Goal: Task Accomplishment & Management: Use online tool/utility

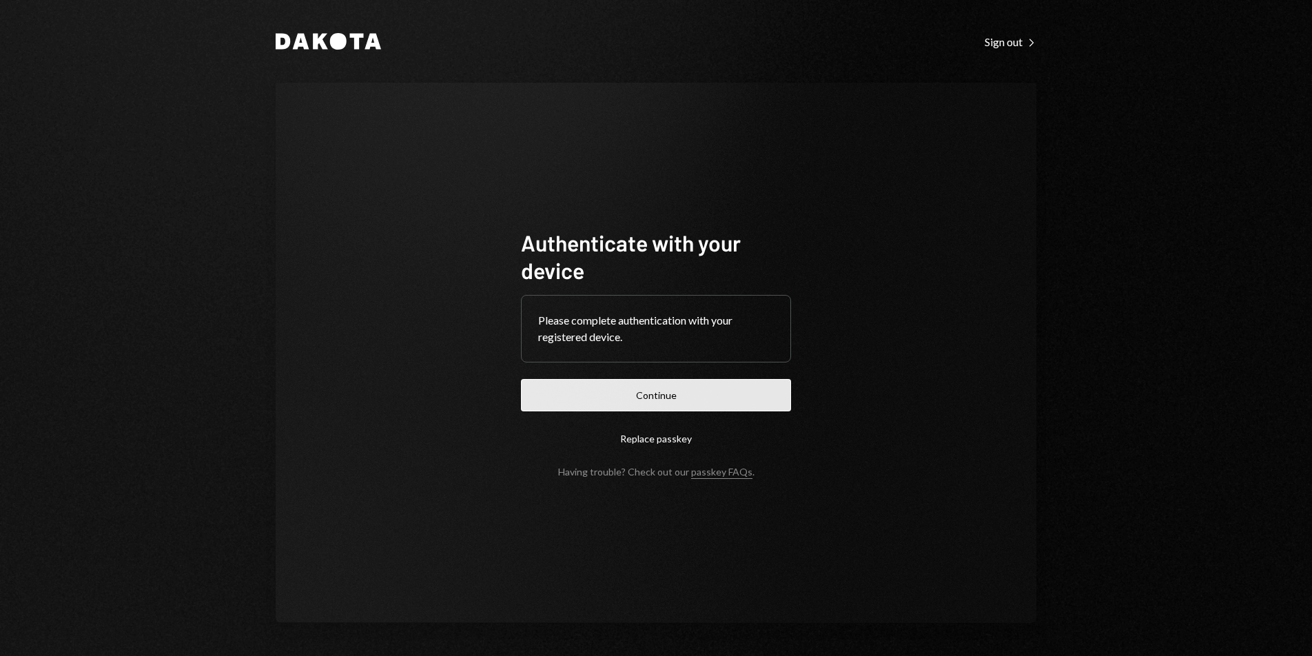
click at [680, 394] on button "Continue" at bounding box center [656, 395] width 270 height 32
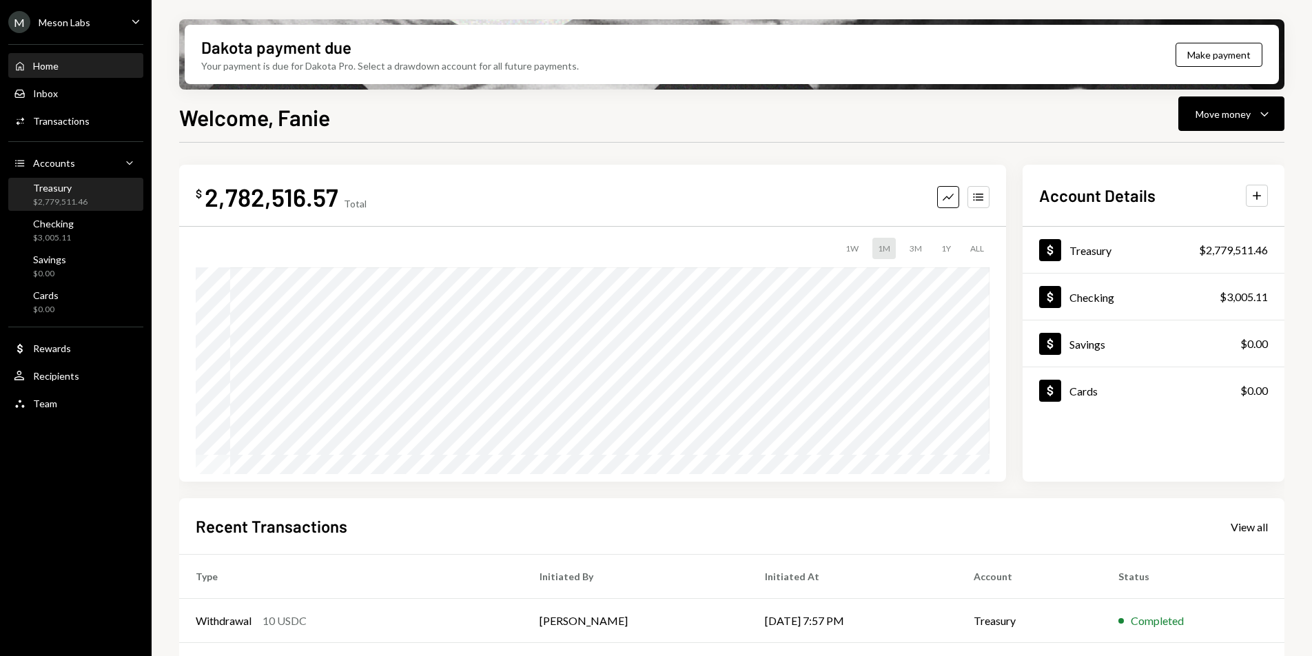
click at [57, 206] on div "$2,779,511.46" at bounding box center [60, 202] width 54 height 12
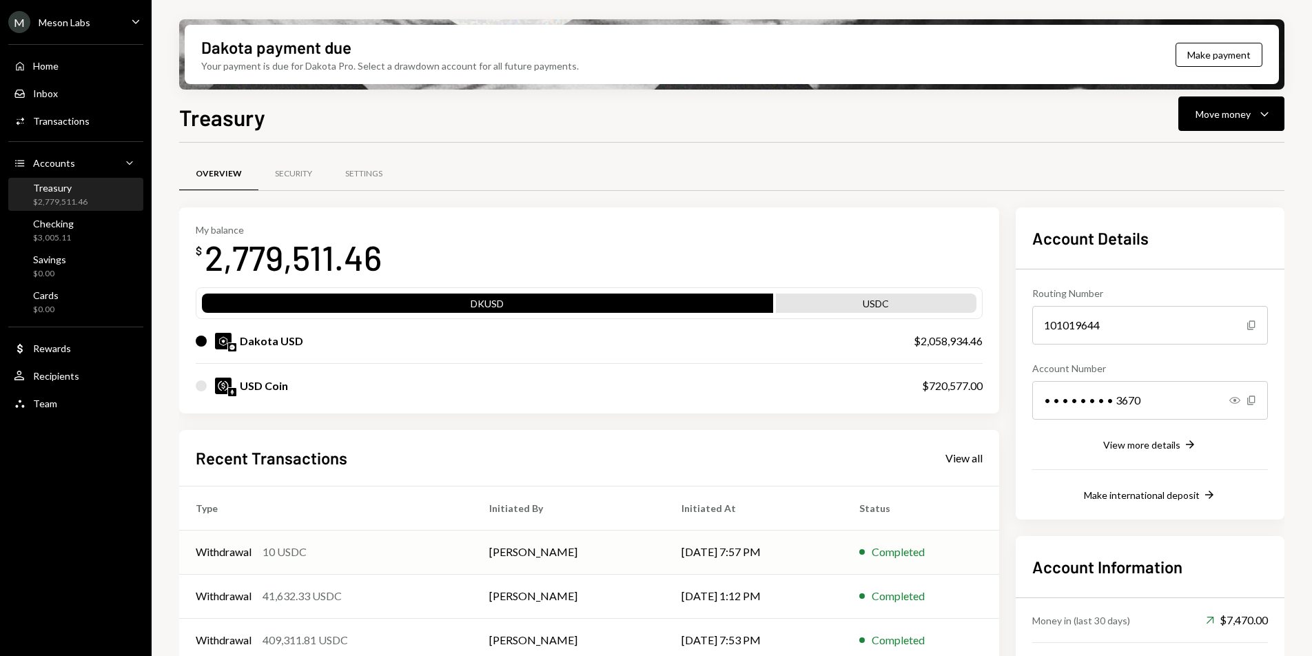
click at [593, 546] on td "[PERSON_NAME]" at bounding box center [569, 552] width 192 height 44
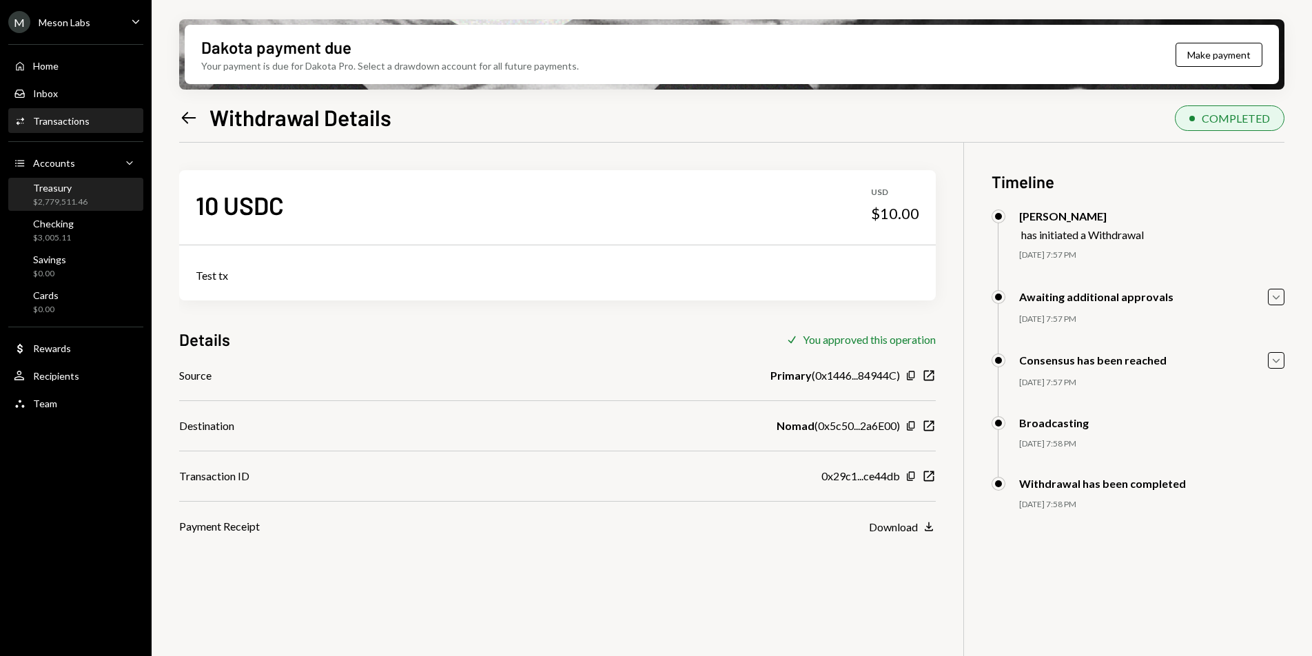
click at [79, 201] on div "$2,779,511.46" at bounding box center [60, 202] width 54 height 12
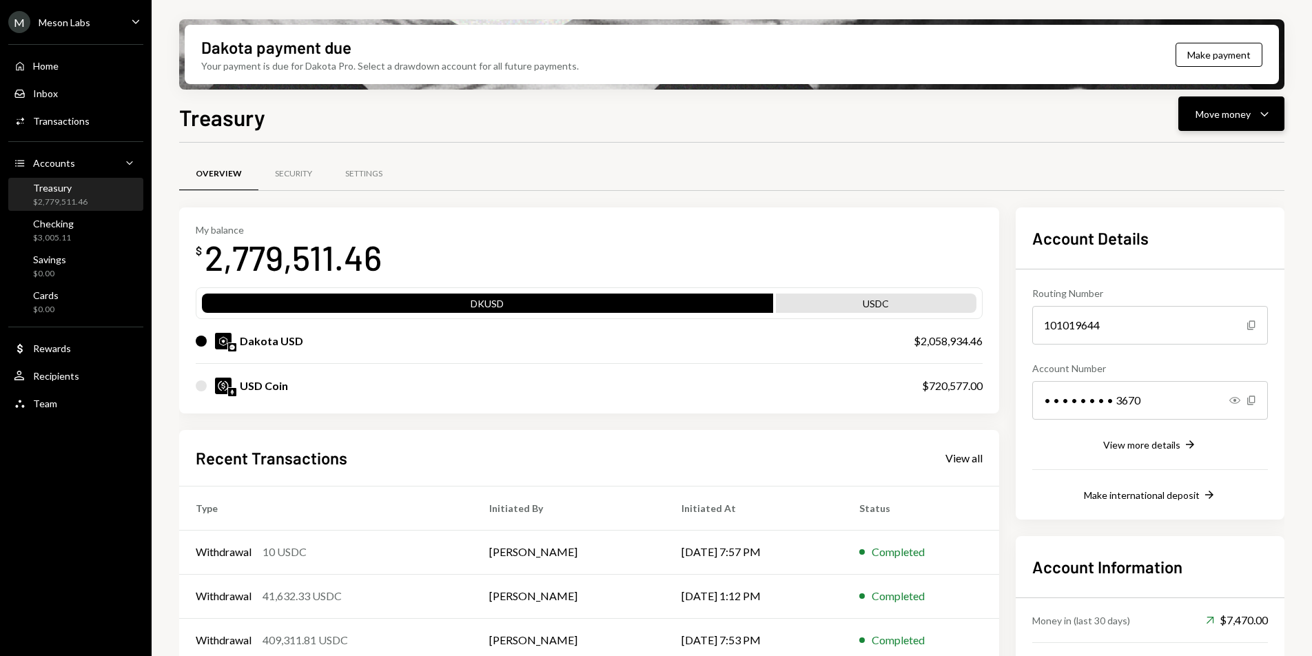
click at [1222, 125] on button "Move money Caret Down" at bounding box center [1232, 114] width 106 height 34
click at [1215, 154] on div "Send" at bounding box center [1220, 155] width 101 height 14
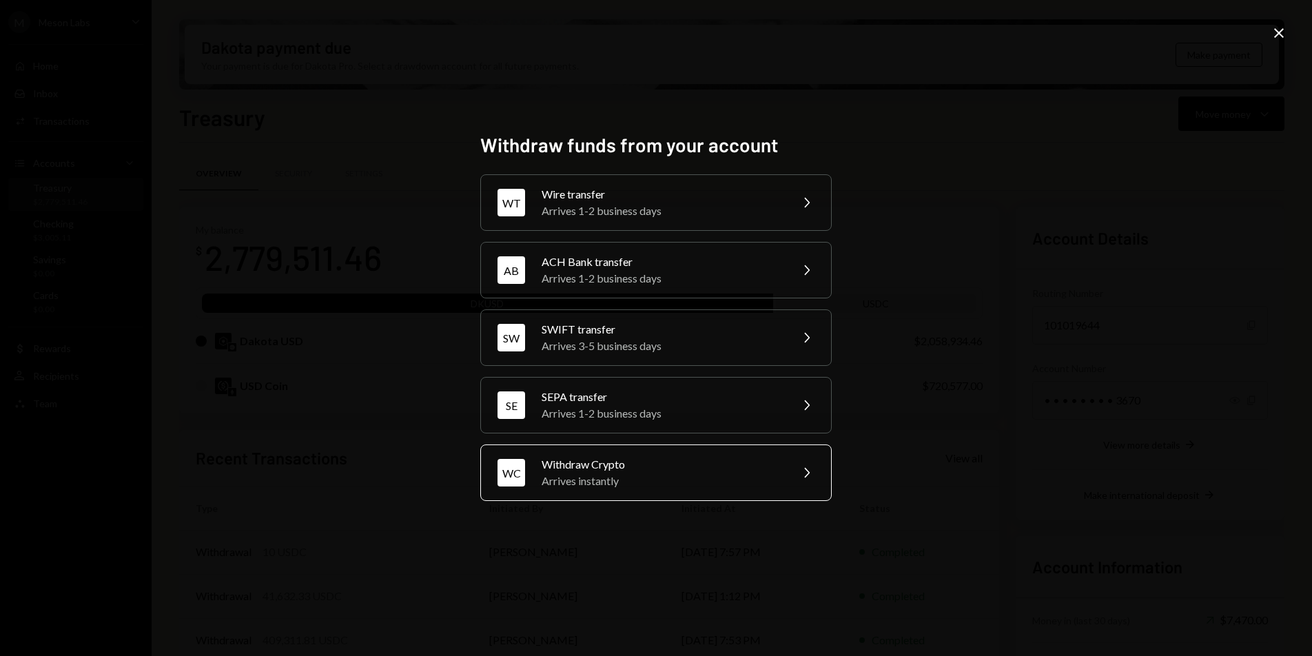
click at [674, 465] on div "Withdraw Crypto" at bounding box center [662, 464] width 240 height 17
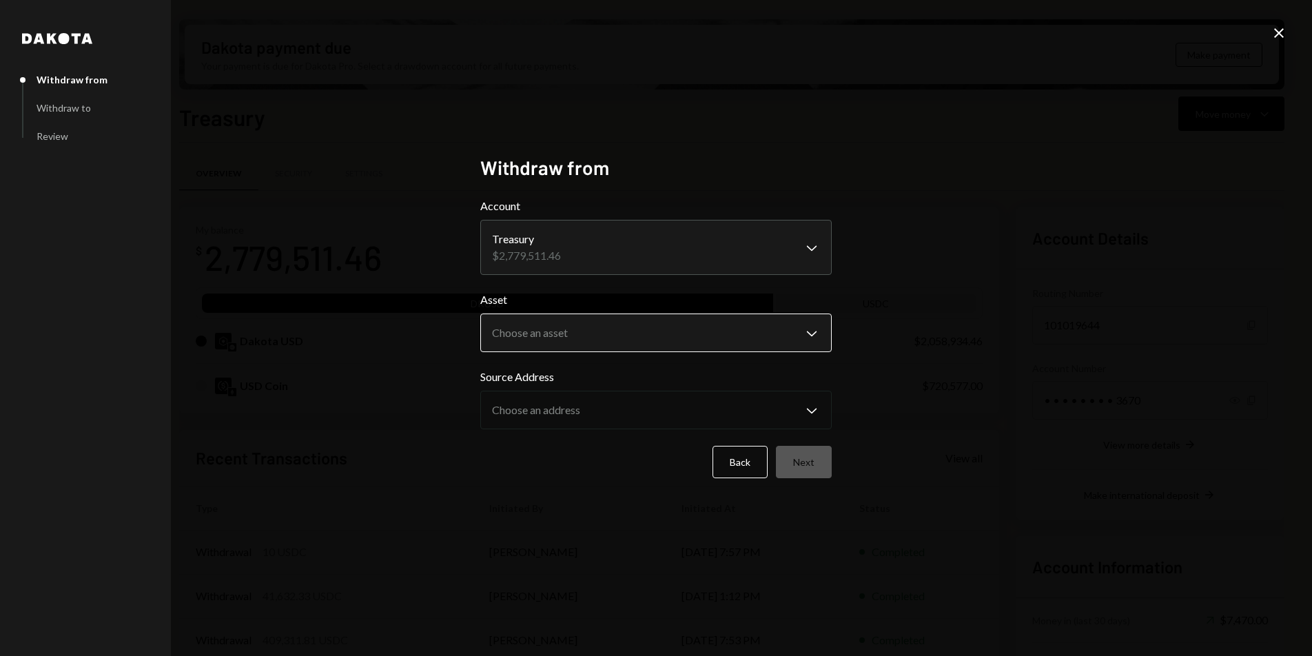
click at [570, 329] on body "M Meson Labs Caret Down Home Home Inbox Inbox Activities Transactions Accounts …" at bounding box center [656, 328] width 1312 height 656
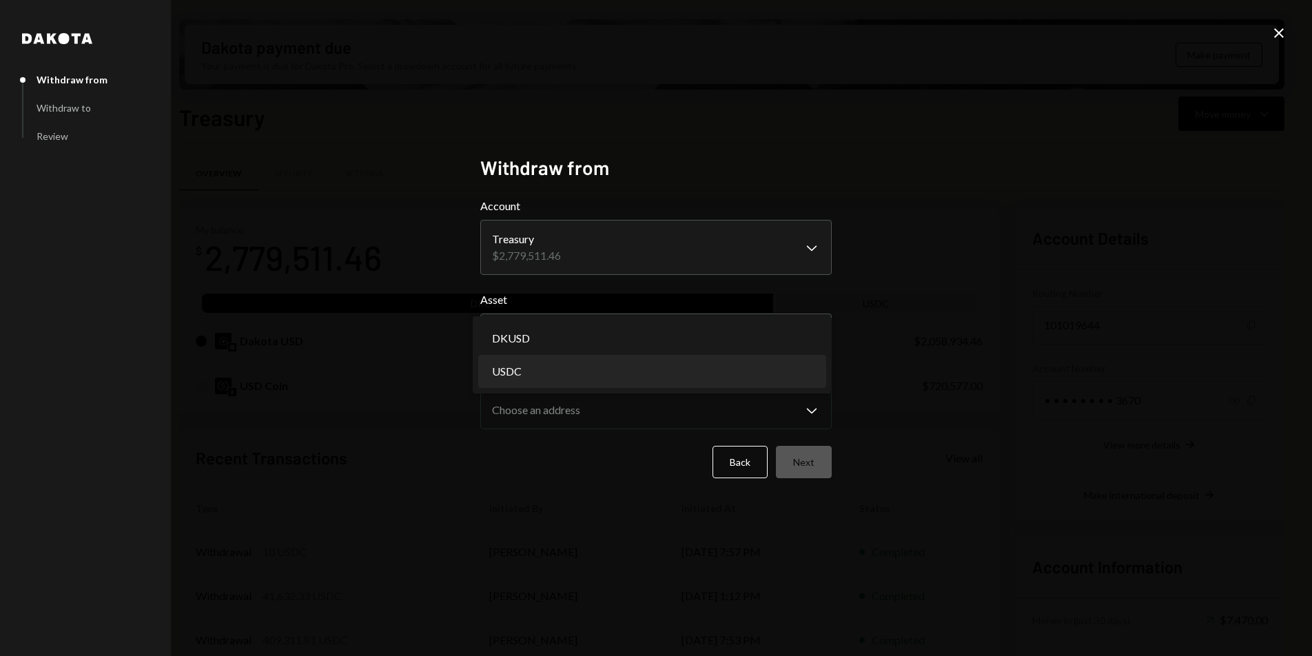
select select "****"
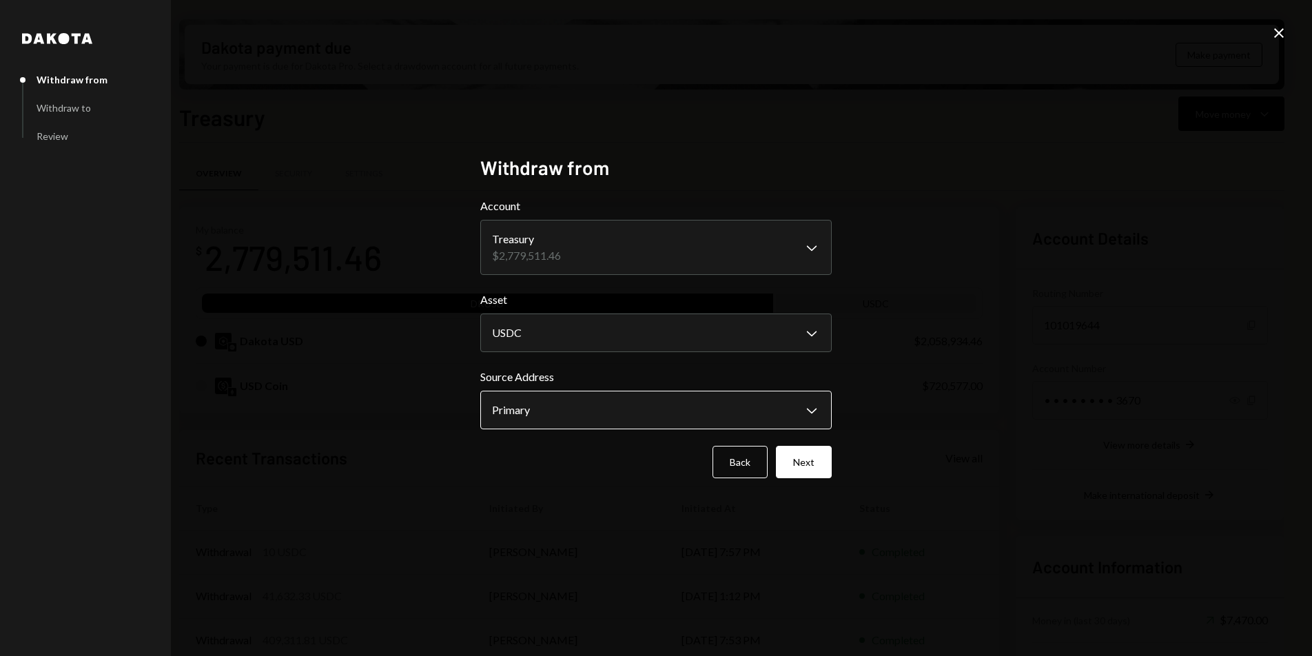
click at [553, 401] on body "M Meson Labs Caret Down Home Home Inbox Inbox Activities Transactions Accounts …" at bounding box center [656, 328] width 1312 height 656
click at [811, 474] on button "Next" at bounding box center [804, 462] width 56 height 32
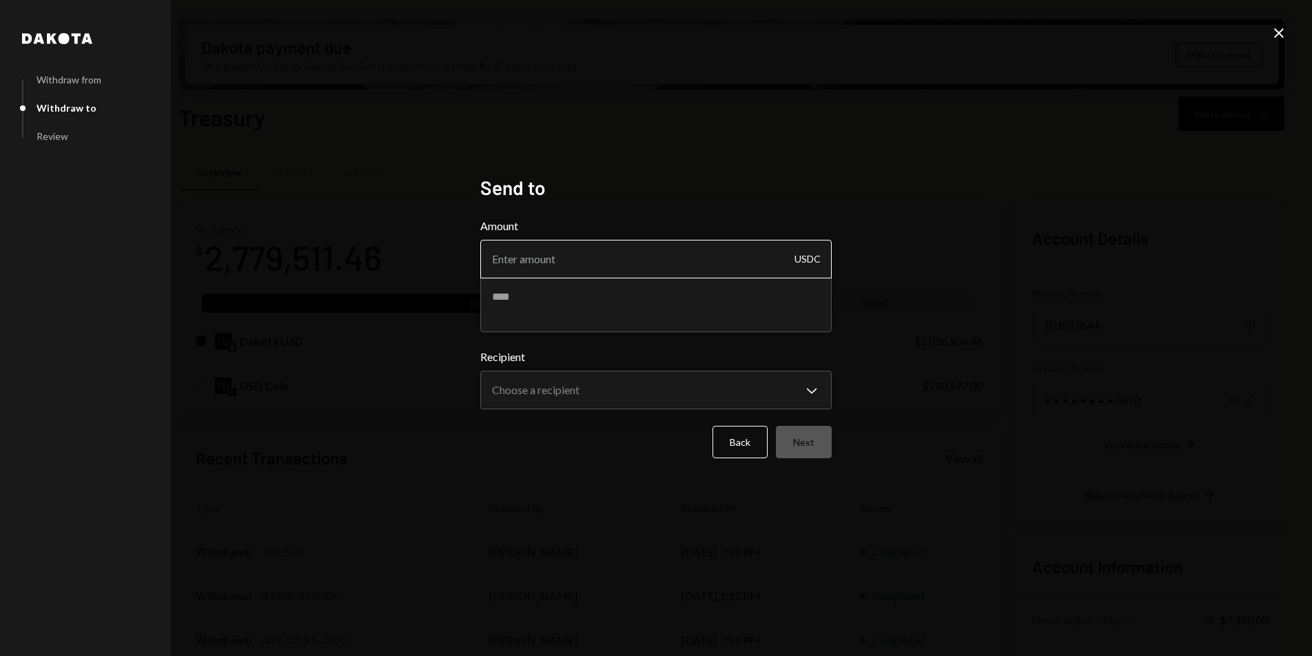
click at [580, 267] on input "Amount" at bounding box center [656, 259] width 352 height 39
click at [604, 263] on input "Amount" at bounding box center [656, 259] width 352 height 39
click at [749, 441] on button "Back" at bounding box center [740, 442] width 55 height 32
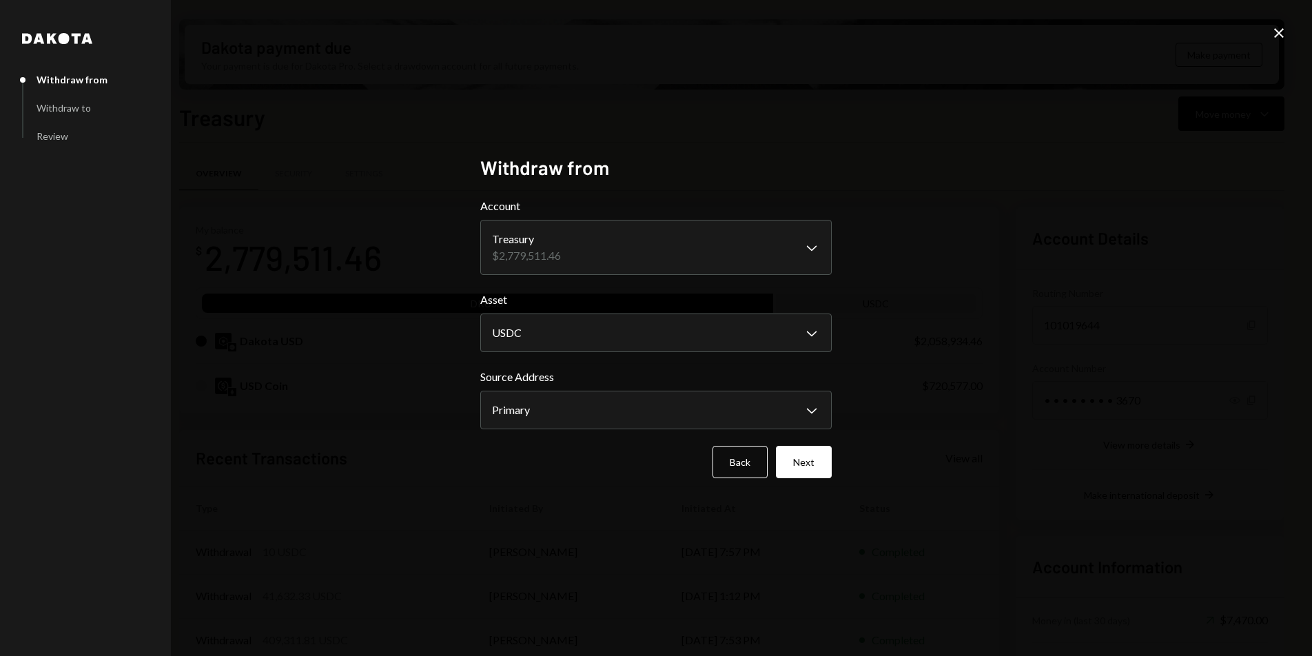
click at [749, 443] on form "**********" at bounding box center [656, 338] width 352 height 281
click at [816, 469] on button "Next" at bounding box center [804, 462] width 56 height 32
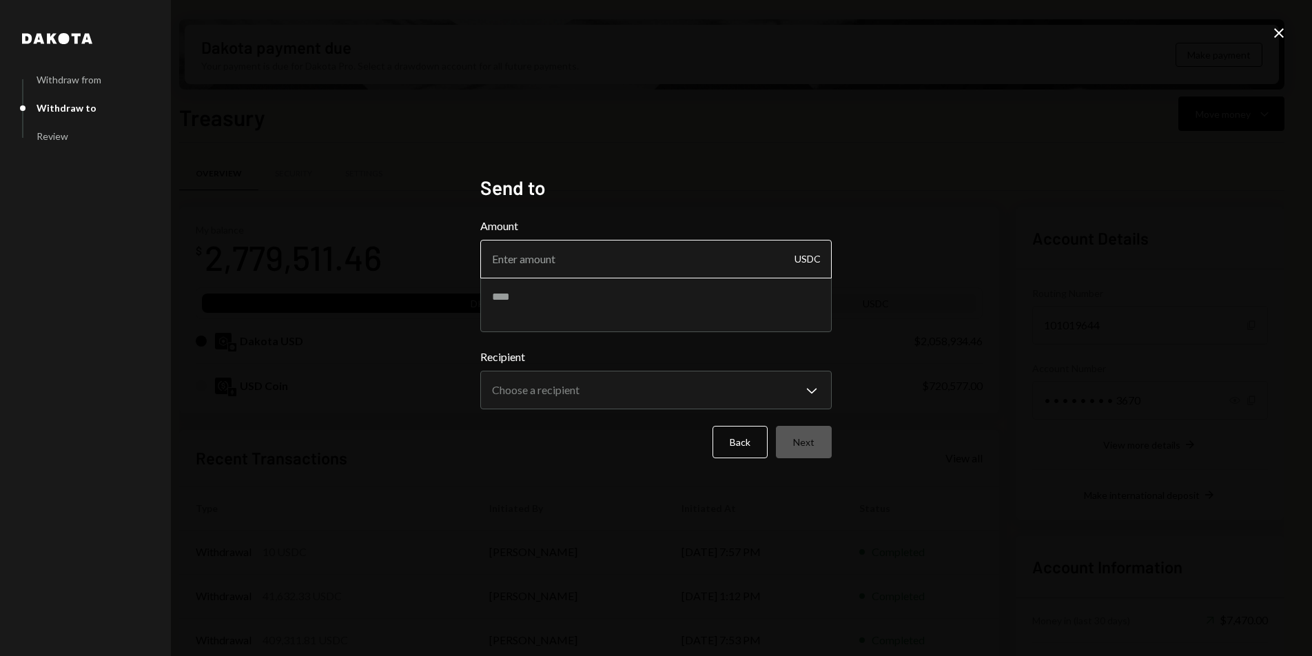
click at [578, 263] on input "Amount" at bounding box center [656, 259] width 352 height 39
type input "2"
click at [519, 260] on input "11223.19" at bounding box center [656, 259] width 352 height 39
click at [523, 258] on input "11223.19" at bounding box center [656, 259] width 352 height 39
type input "112231.19"
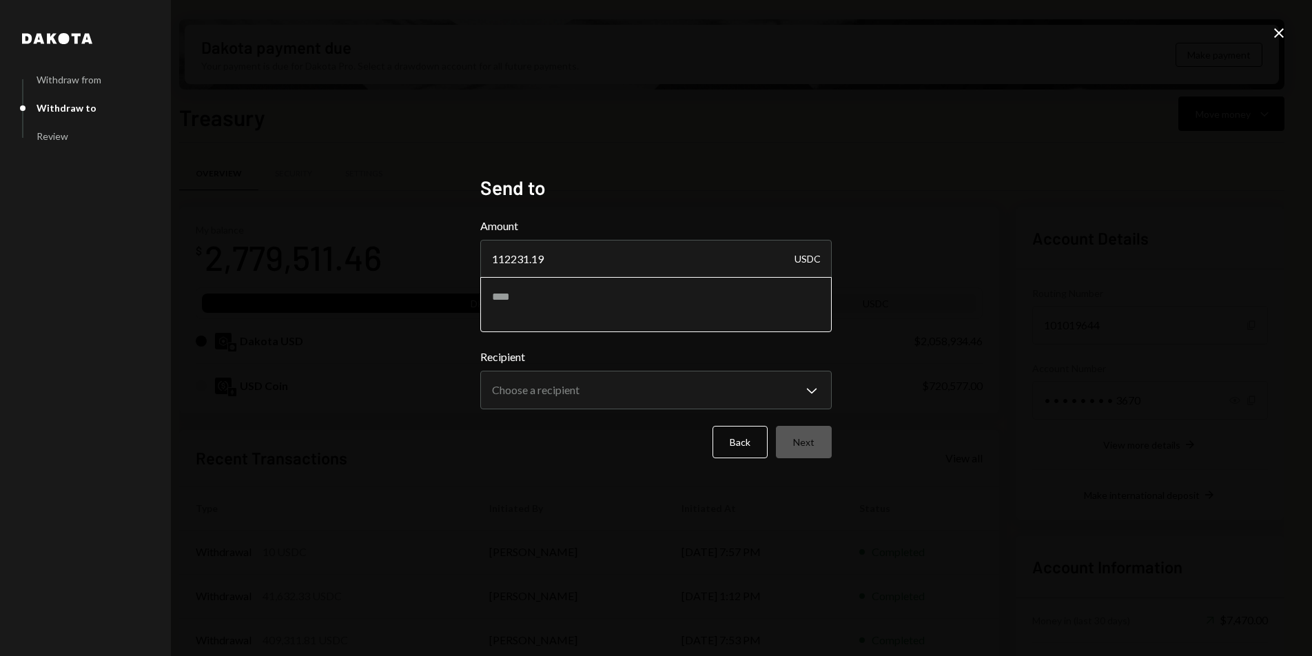
click at [578, 296] on textarea at bounding box center [656, 304] width 352 height 55
type textarea "**********"
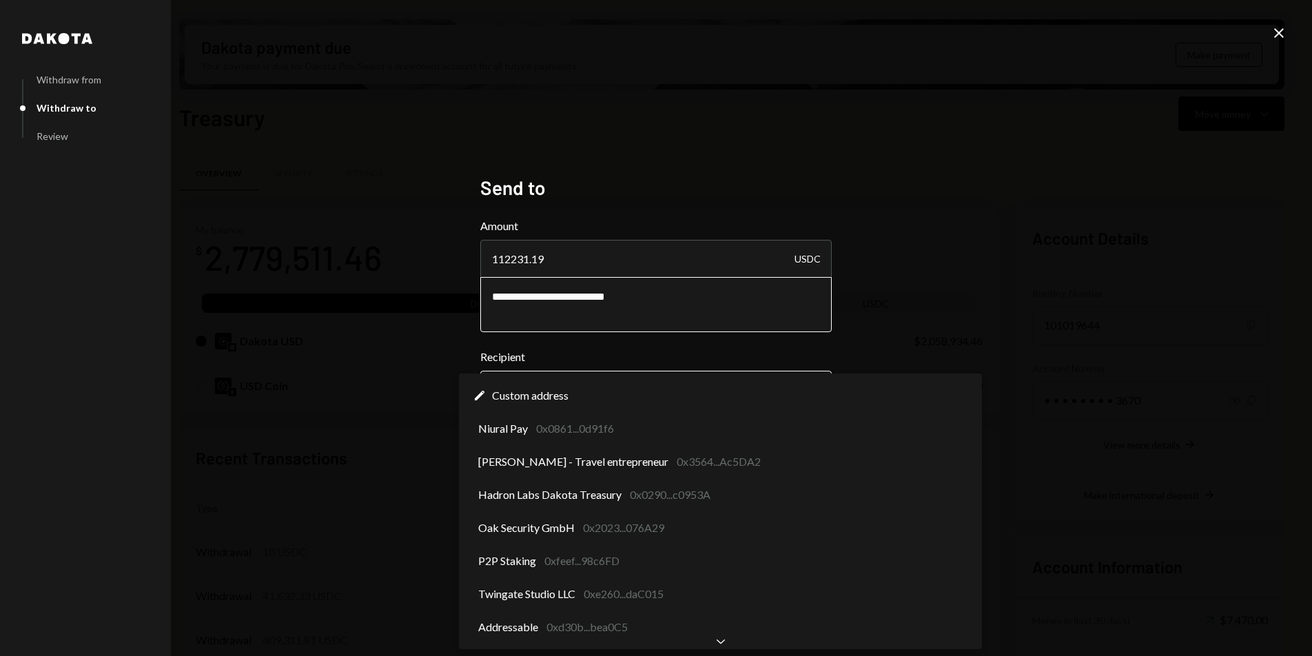
click at [622, 387] on body "M Meson Labs Caret Down Home Home Inbox Inbox Activities Transactions Accounts …" at bounding box center [656, 328] width 1312 height 656
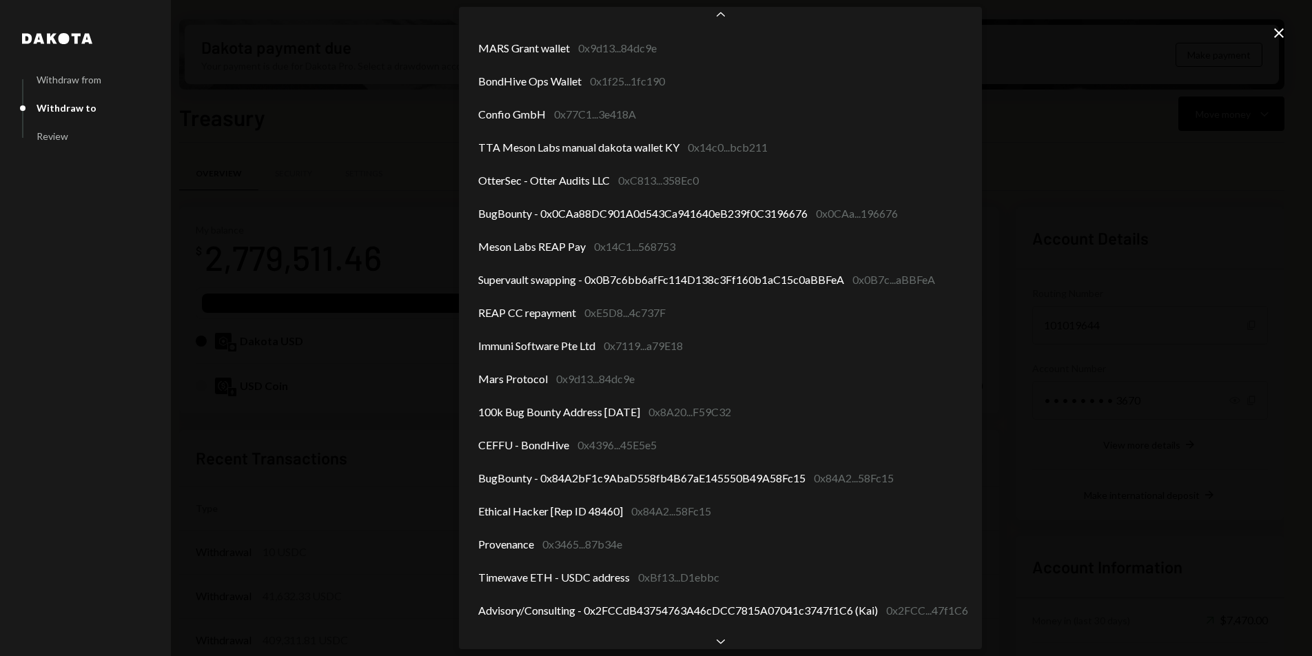
scroll to position [378, 0]
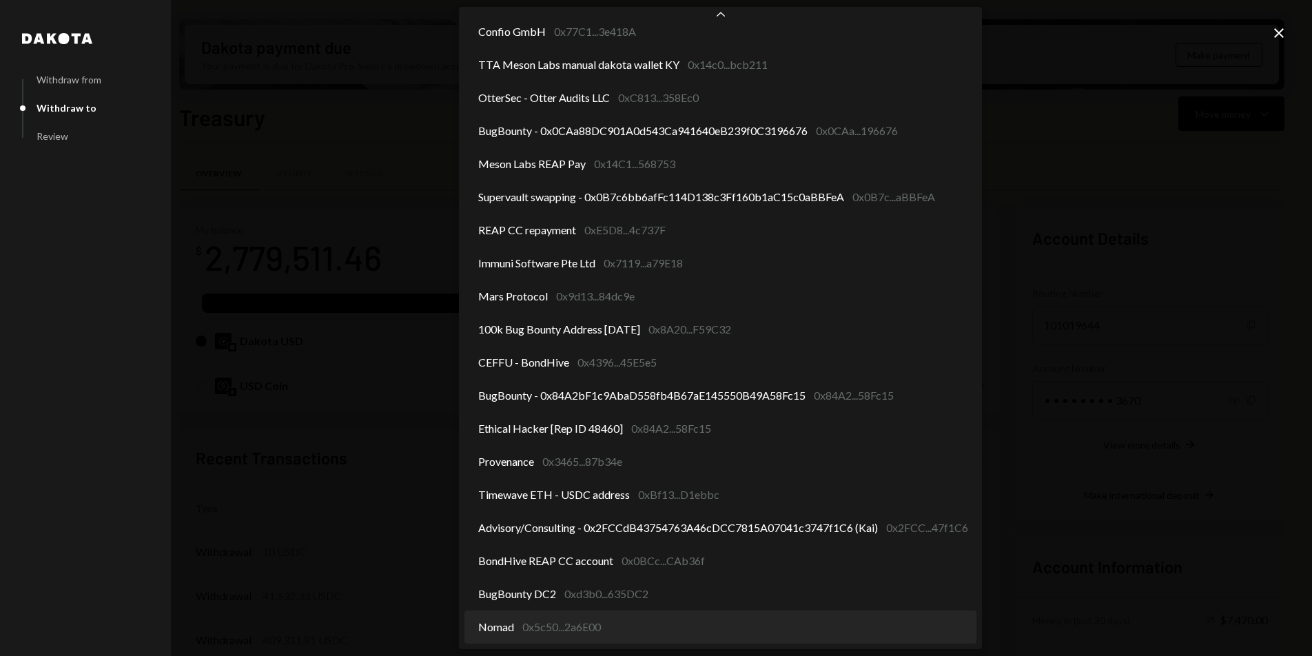
select select "**********"
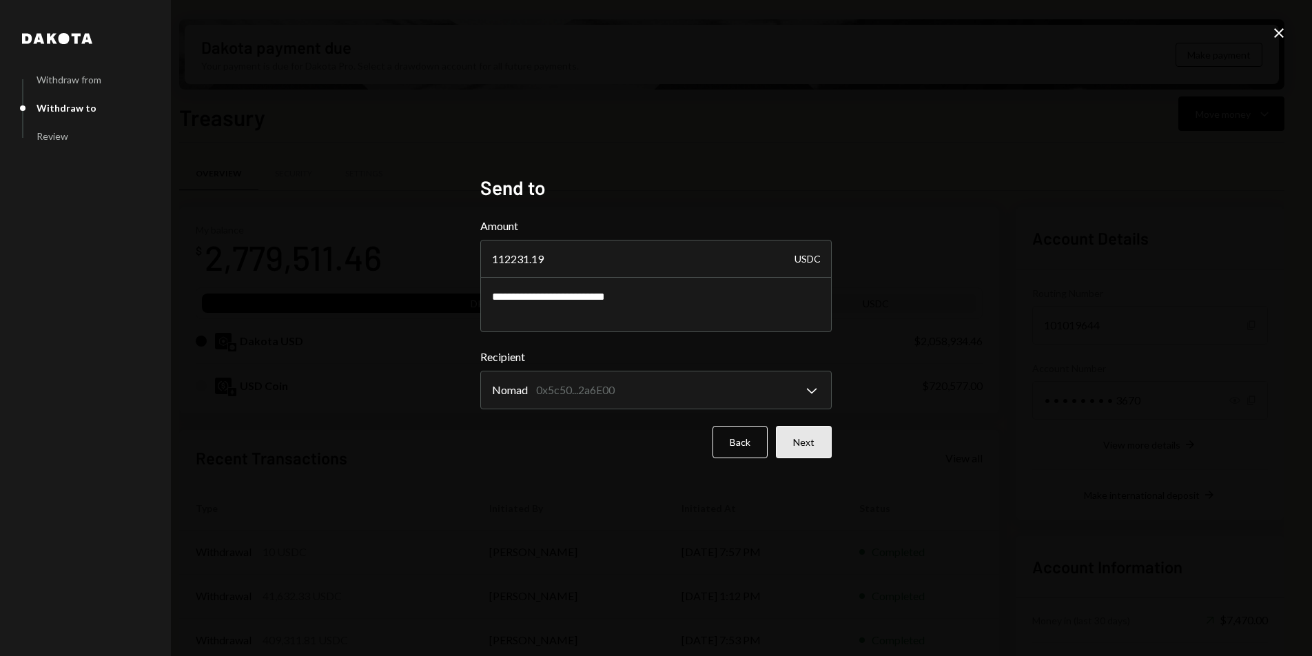
click at [809, 432] on button "Next" at bounding box center [804, 442] width 56 height 32
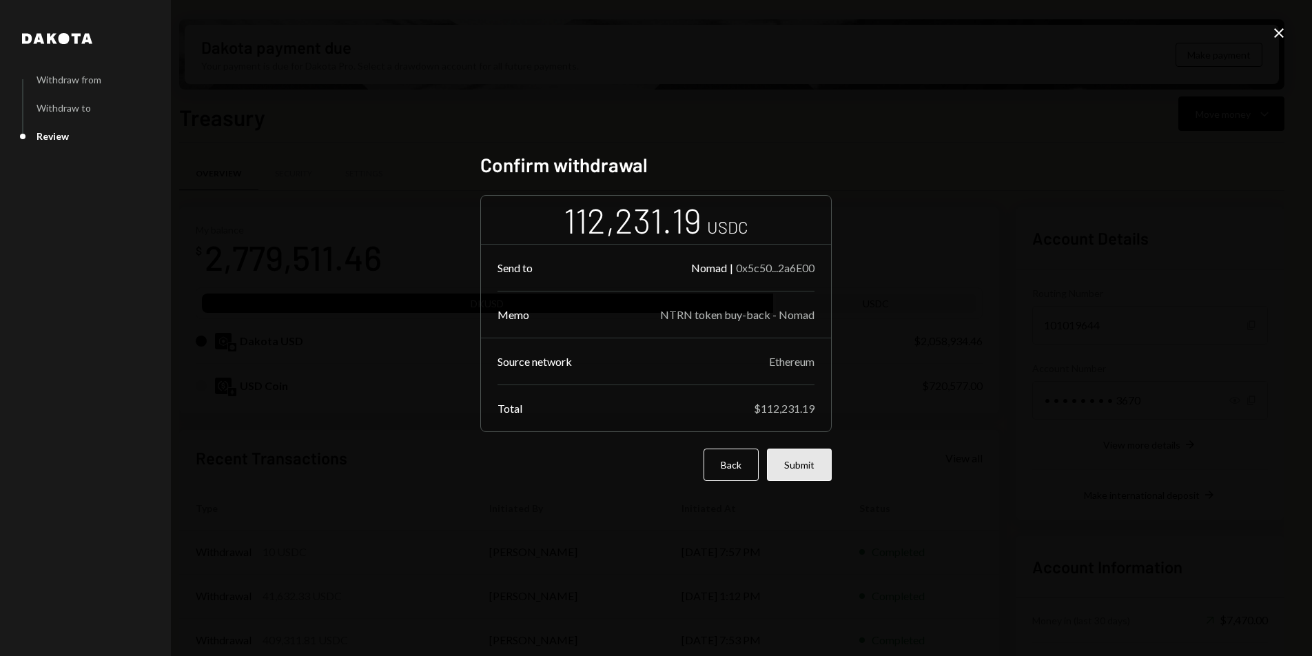
click at [805, 466] on button "Submit" at bounding box center [799, 465] width 65 height 32
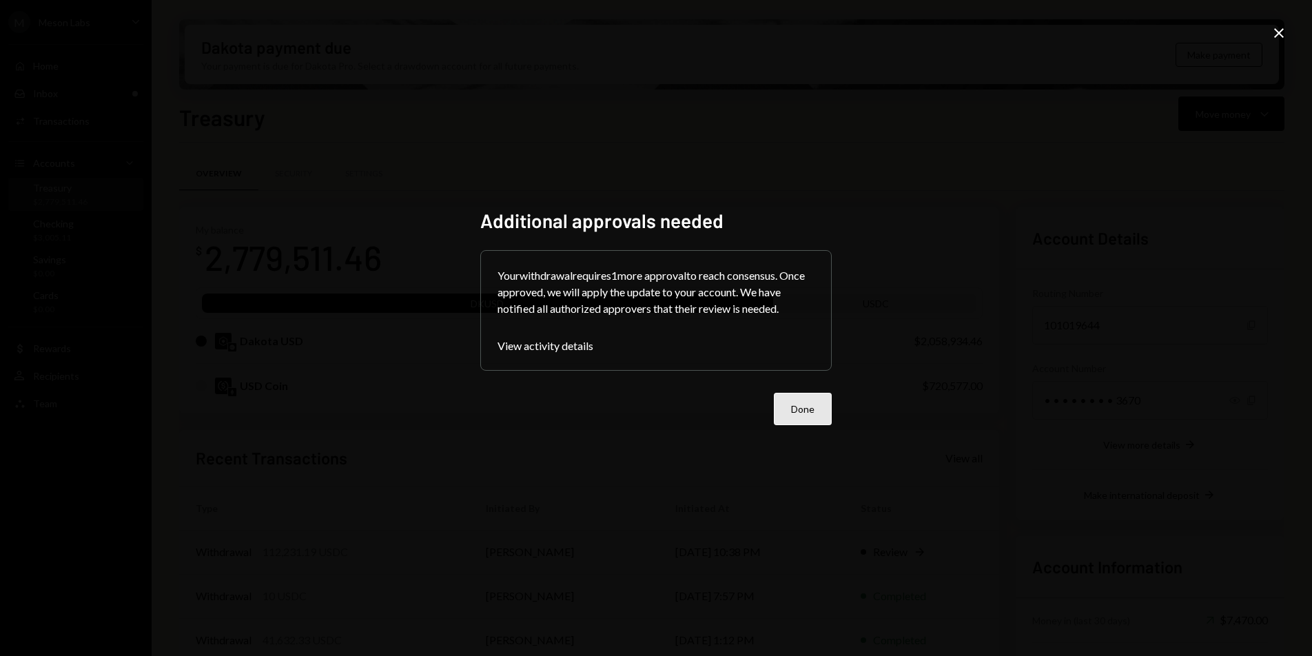
click at [794, 418] on button "Done" at bounding box center [803, 409] width 58 height 32
click at [794, 418] on div "My balance $ 2,779,511.46 DKUSD USDC Dakota USD $2,058,934.46 USD Coin $720,577…" at bounding box center [589, 478] width 820 height 543
